Goal: Task Accomplishment & Management: Use online tool/utility

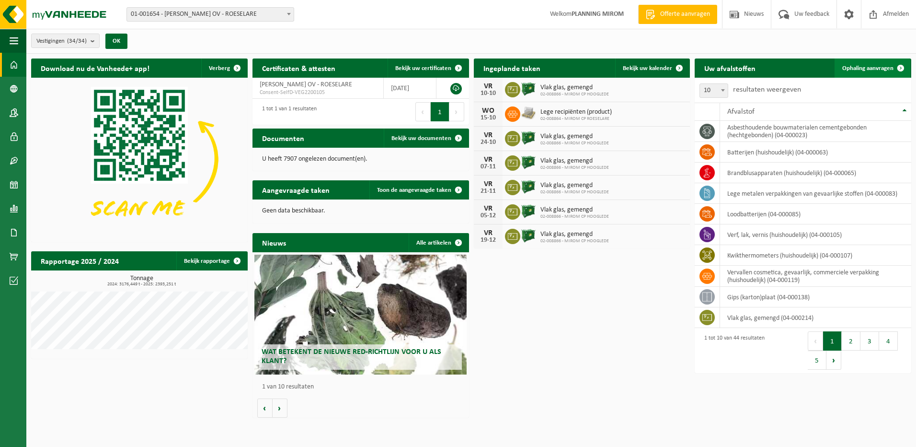
click at [873, 69] on span "Ophaling aanvragen" at bounding box center [868, 68] width 51 height 6
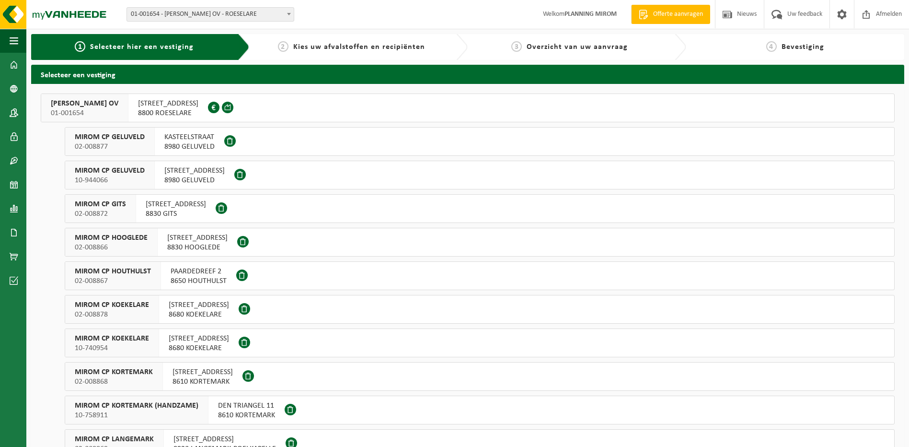
click at [196, 113] on span "8800 ROESELARE" at bounding box center [168, 113] width 60 height 10
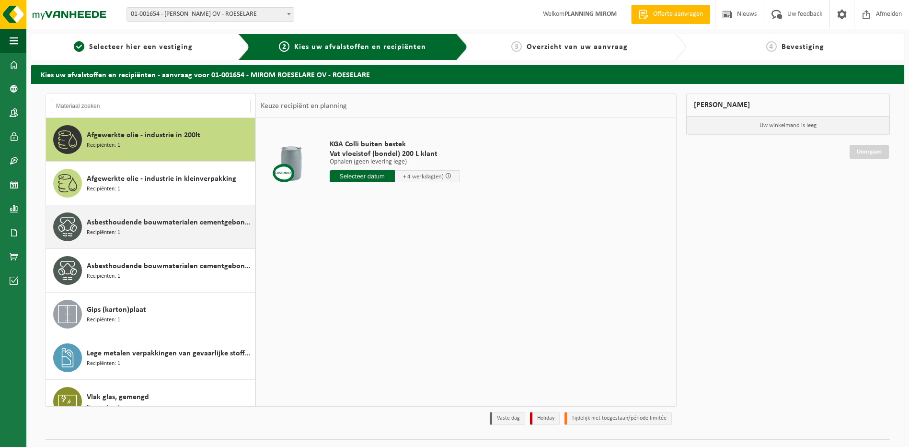
click at [141, 229] on div "Asbesthoudende bouwmaterialen cementgebonden (hechtgebonden) Recipiënten: 1" at bounding box center [170, 226] width 166 height 29
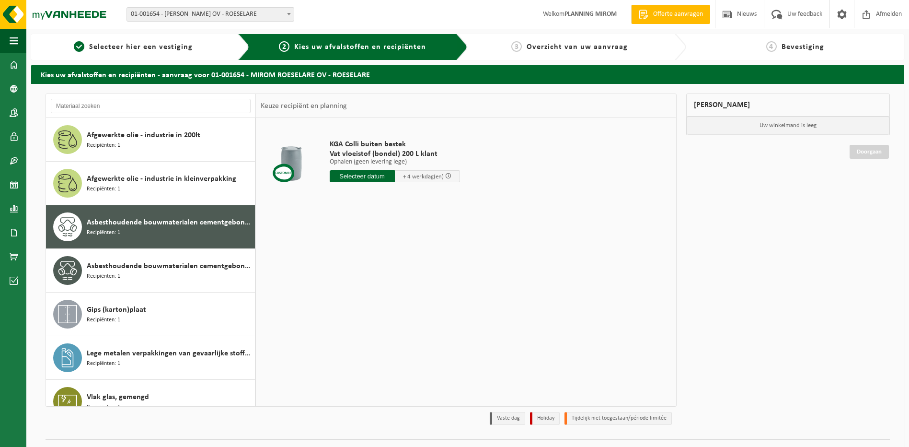
scroll to position [17, 0]
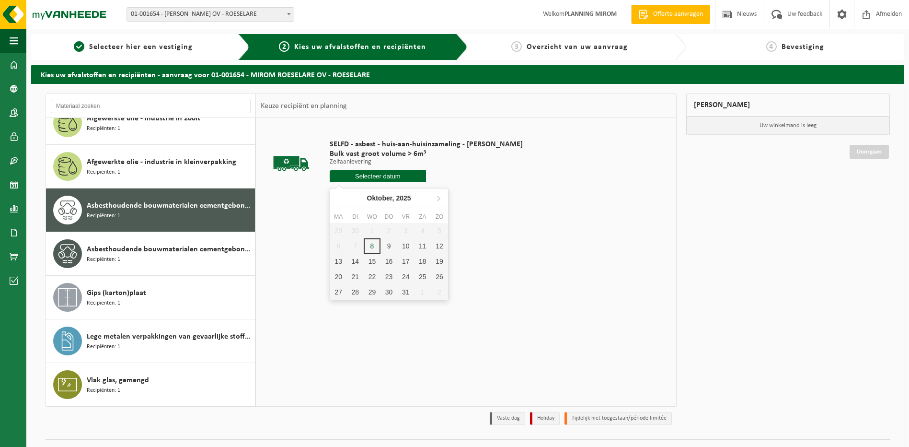
click at [377, 177] on input "text" at bounding box center [378, 176] width 97 height 12
click at [388, 243] on div "9" at bounding box center [389, 245] width 17 height 15
type input "Van 2025-10-09"
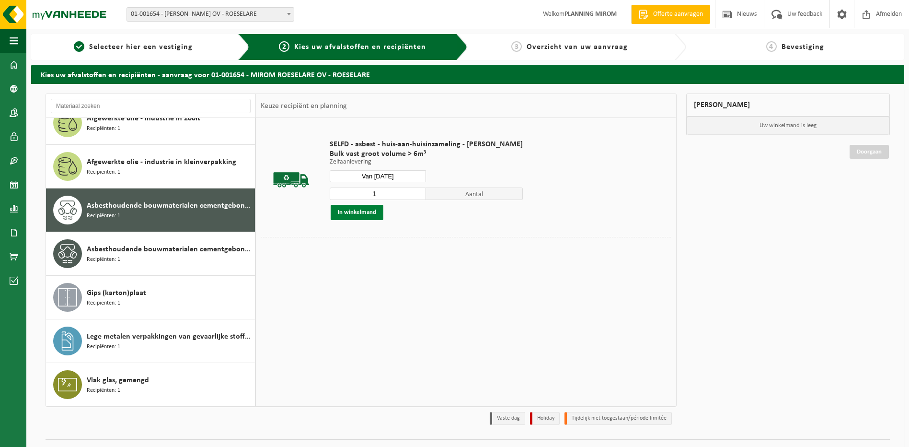
click at [349, 209] on button "In winkelmand" at bounding box center [357, 212] width 53 height 15
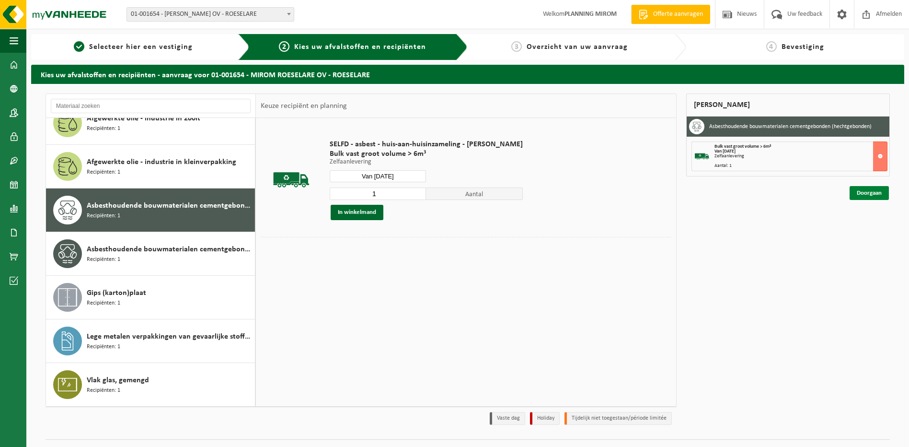
click at [870, 195] on link "Doorgaan" at bounding box center [869, 193] width 39 height 14
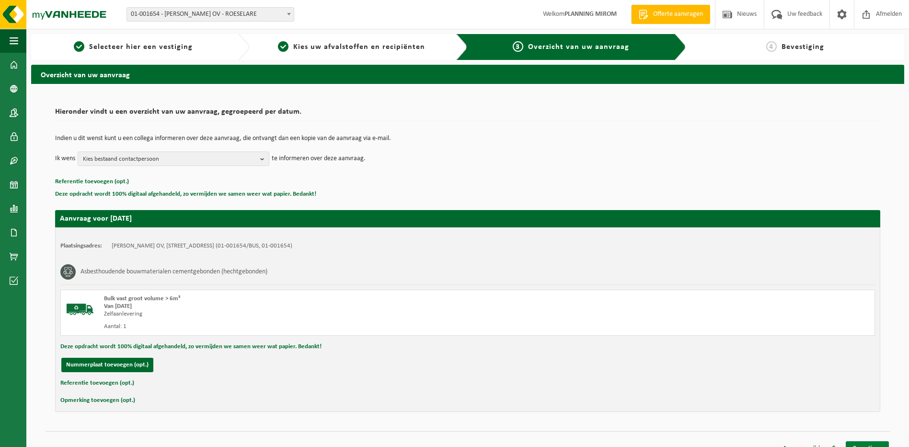
click at [860, 442] on link "Bevestigen" at bounding box center [867, 448] width 43 height 14
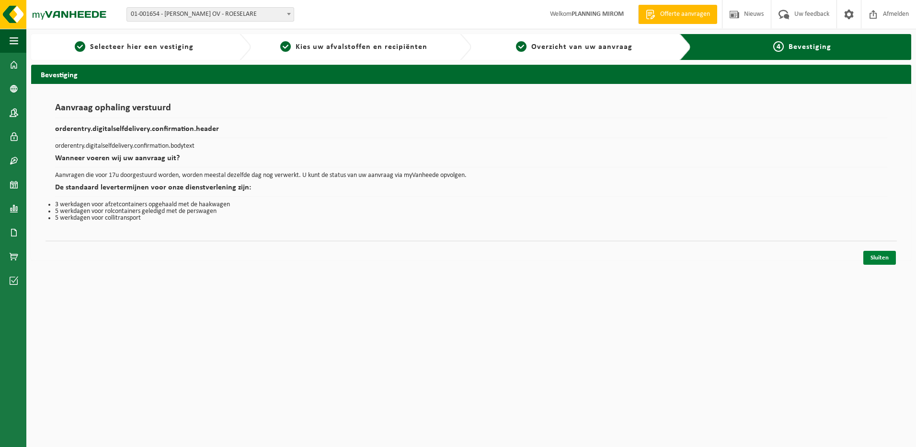
click at [878, 257] on link "Sluiten" at bounding box center [880, 258] width 33 height 14
